Goal: Task Accomplishment & Management: Use online tool/utility

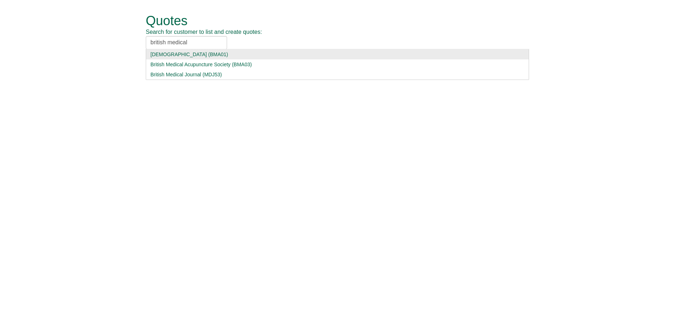
type input "british medical"
click at [176, 56] on div "[DEMOGRAPHIC_DATA] (BMA01)" at bounding box center [337, 54] width 374 height 7
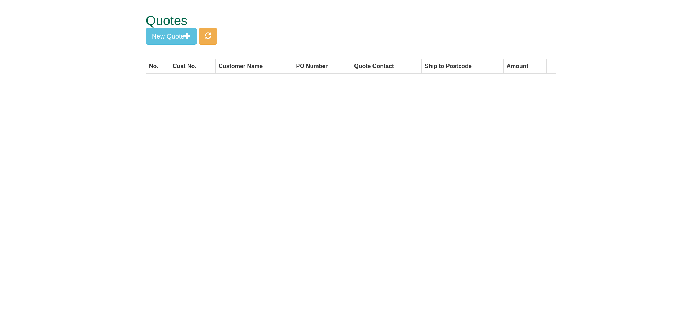
click at [224, 39] on div "Quotes New Quote" at bounding box center [351, 29] width 410 height 59
click at [166, 35] on button "New Quote" at bounding box center [171, 36] width 51 height 17
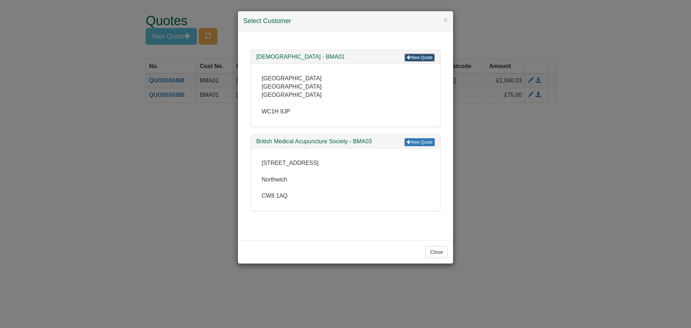
click at [431, 58] on link "New Quote" at bounding box center [420, 58] width 30 height 8
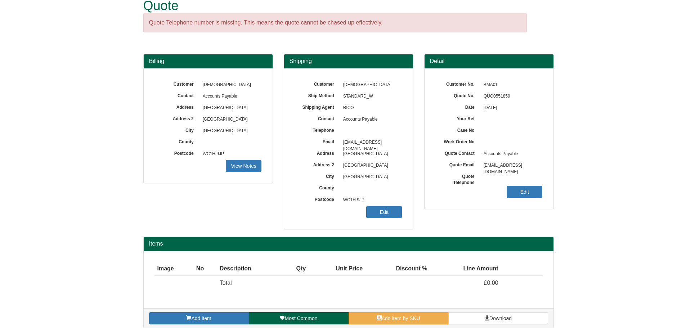
scroll to position [23, 0]
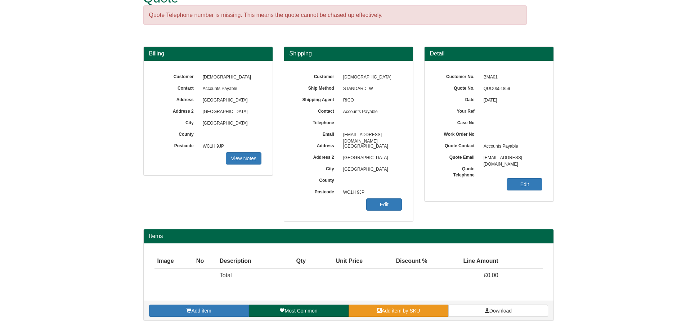
click at [422, 312] on link "Add item by SKU" at bounding box center [399, 311] width 100 height 12
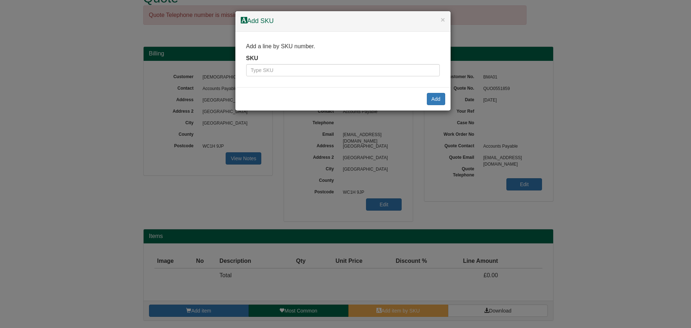
click at [301, 58] on div "SKU" at bounding box center [343, 65] width 194 height 22
click at [298, 64] on div "SKU" at bounding box center [343, 65] width 194 height 22
click at [298, 69] on input "text" at bounding box center [343, 70] width 194 height 12
type input "7257"
click at [433, 100] on button "Add" at bounding box center [436, 99] width 18 height 12
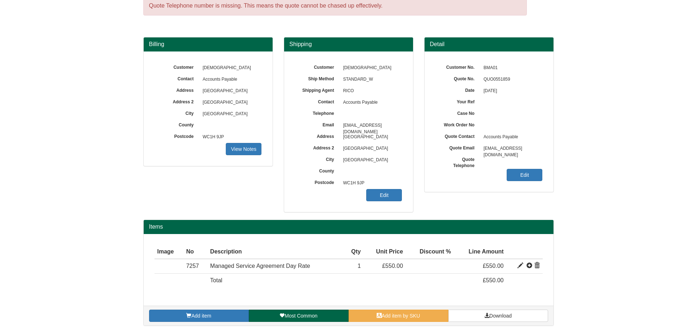
scroll to position [37, 0]
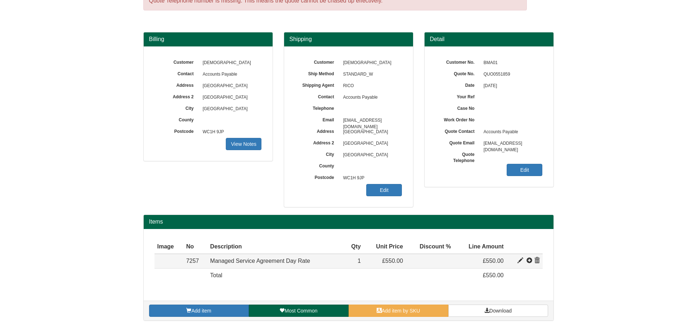
click at [518, 262] on span at bounding box center [520, 261] width 6 height 6
type input "Managed Service Agreement Day Rate"
type input "199.00"
type input "550.00"
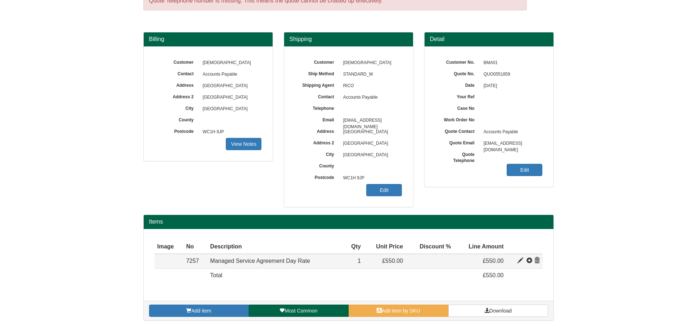
type input "1"
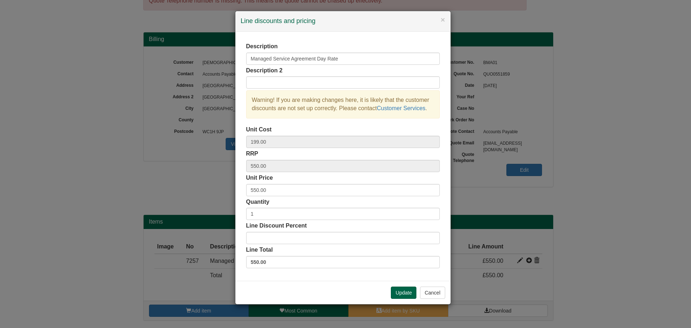
click at [294, 220] on div "Description Managed Service Agreement Day Rate Description 2 Warning! If you ar…" at bounding box center [343, 155] width 194 height 226
click at [294, 215] on input "1" at bounding box center [343, 214] width 194 height 12
type input "5"
drag, startPoint x: 291, startPoint y: 280, endPoint x: 389, endPoint y: 280, distance: 97.9
click at [295, 280] on div "Description Managed Service Agreement Day Rate Description 2 Warning! If you ar…" at bounding box center [342, 156] width 215 height 249
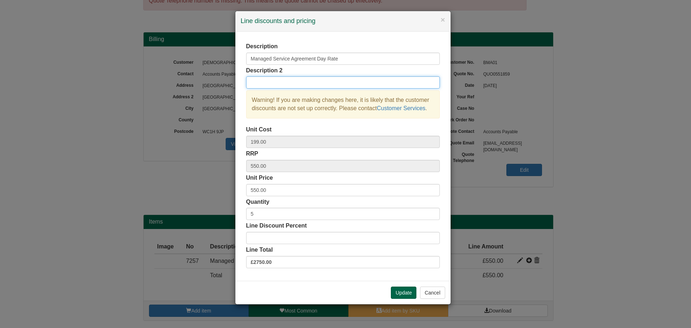
click at [274, 87] on input "text" at bounding box center [343, 82] width 194 height 12
type input "5x Managed Service Days"
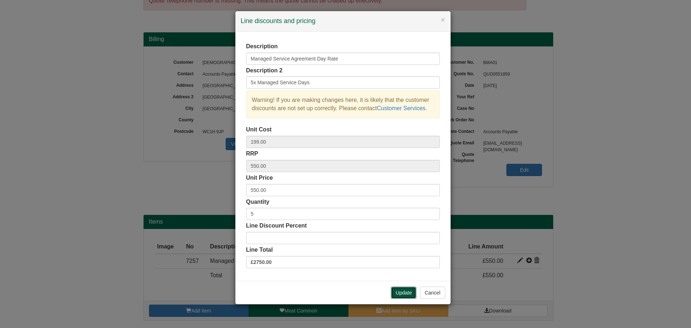
drag, startPoint x: 408, startPoint y: 289, endPoint x: 6, endPoint y: 221, distance: 408.0
click at [408, 289] on button "Update" at bounding box center [404, 293] width 26 height 12
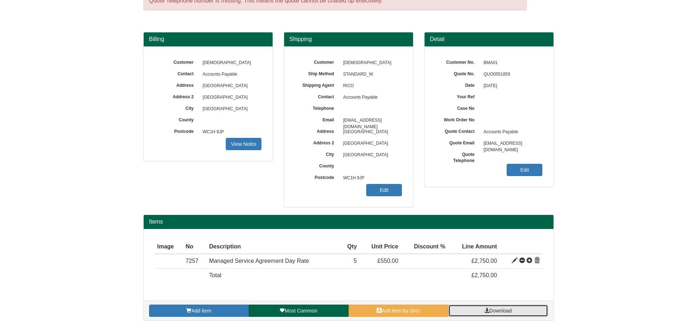
click at [496, 305] on link "Download" at bounding box center [498, 311] width 100 height 12
